Goal: Transaction & Acquisition: Purchase product/service

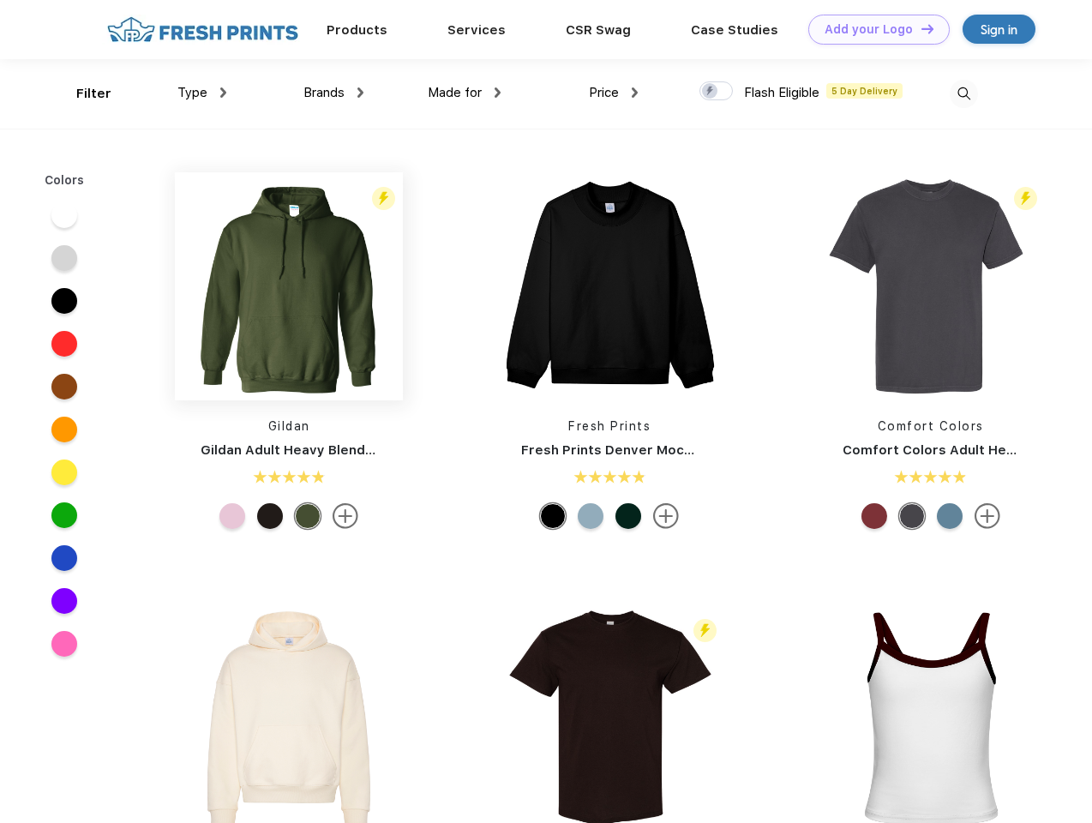
scroll to position [1, 0]
click at [872, 29] on link "Add your Logo Design Tool" at bounding box center [878, 30] width 141 height 30
click at [0, 0] on div "Design Tool" at bounding box center [0, 0] width 0 height 0
click at [920, 28] on link "Add your Logo Design Tool" at bounding box center [878, 30] width 141 height 30
click at [82, 93] on div "Filter" at bounding box center [93, 94] width 35 height 20
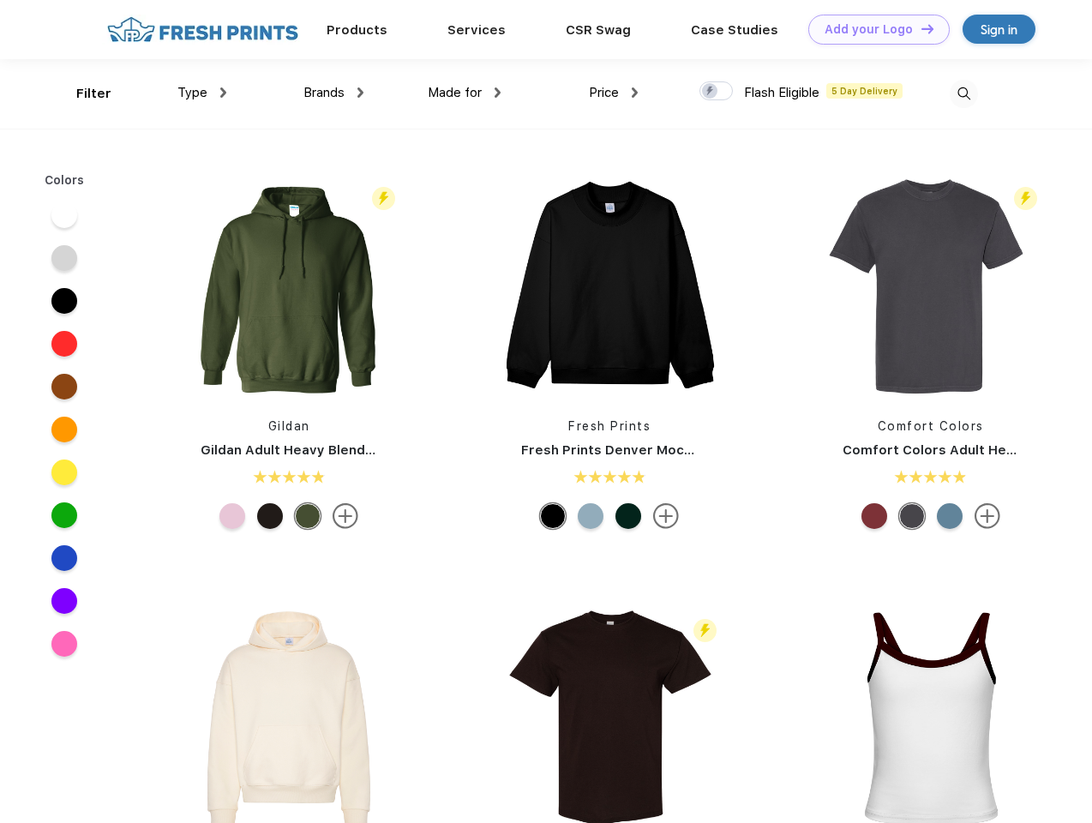
click at [202, 93] on span "Type" at bounding box center [192, 92] width 30 height 15
click at [333, 93] on span "Brands" at bounding box center [323, 92] width 41 height 15
click at [464, 93] on span "Made for" at bounding box center [455, 92] width 54 height 15
click at [614, 93] on span "Price" at bounding box center [604, 92] width 30 height 15
click at [716, 92] on div at bounding box center [715, 90] width 33 height 19
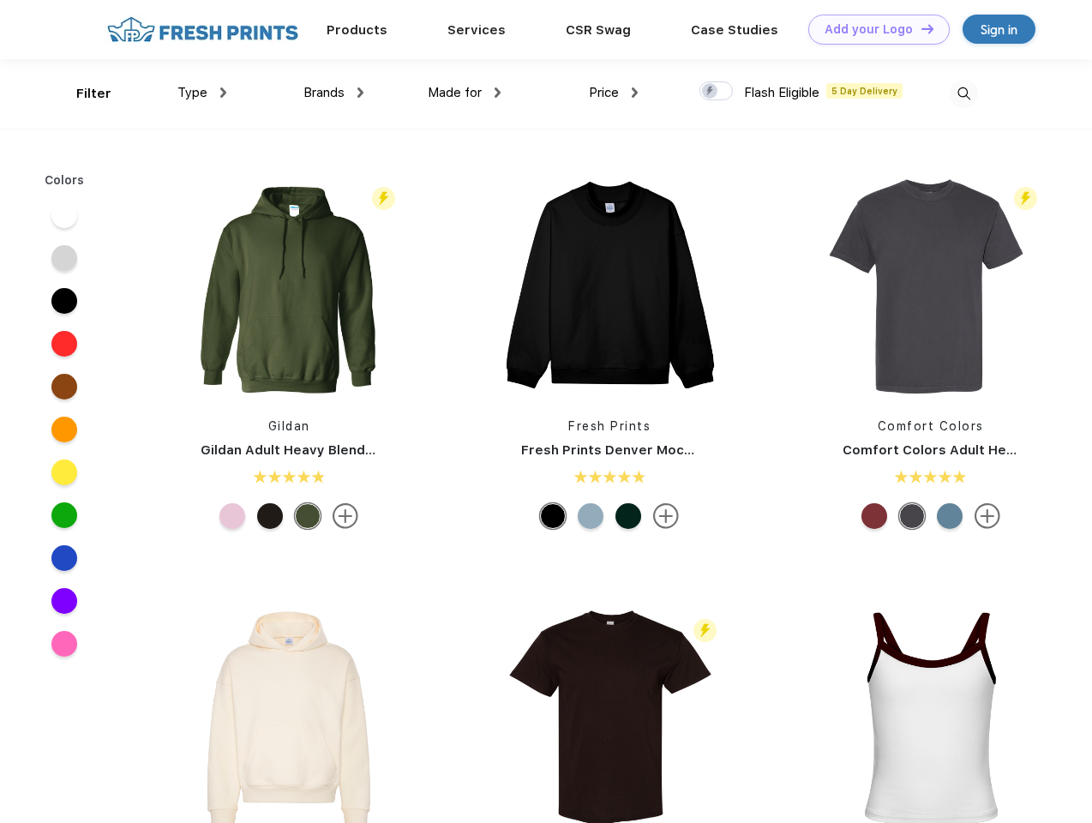
click at [710, 92] on input "checkbox" at bounding box center [704, 86] width 11 height 11
click at [963, 93] on img at bounding box center [964, 94] width 28 height 28
